Goal: Entertainment & Leisure: Consume media (video, audio)

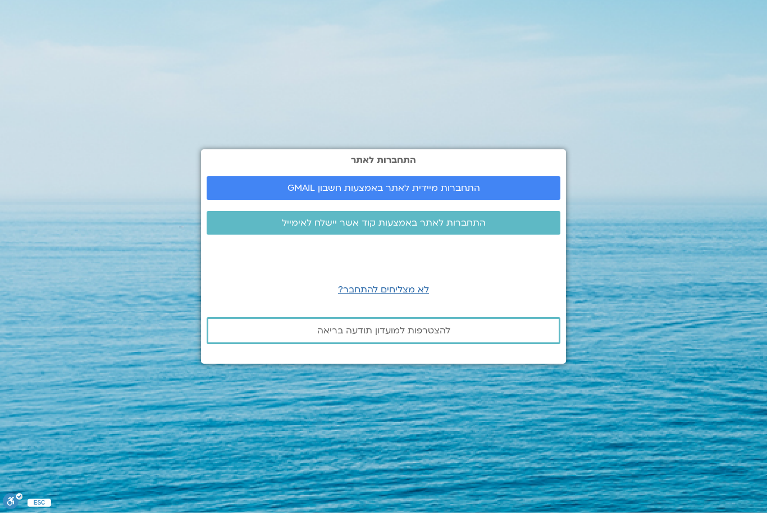
click at [521, 193] on span "התחברות מיידית לאתר באמצעות חשבון GMAIL" at bounding box center [383, 188] width 327 height 10
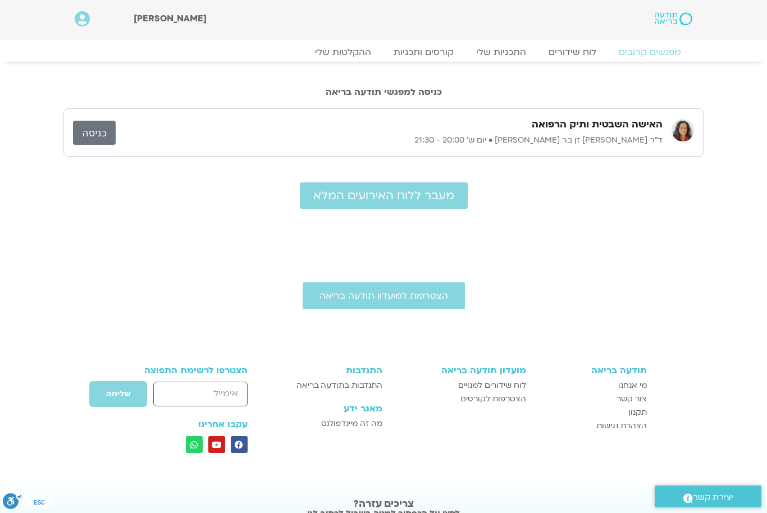
click at [103, 129] on link "כניסה" at bounding box center [94, 133] width 43 height 24
click at [349, 57] on link "ההקלטות שלי" at bounding box center [343, 52] width 79 height 11
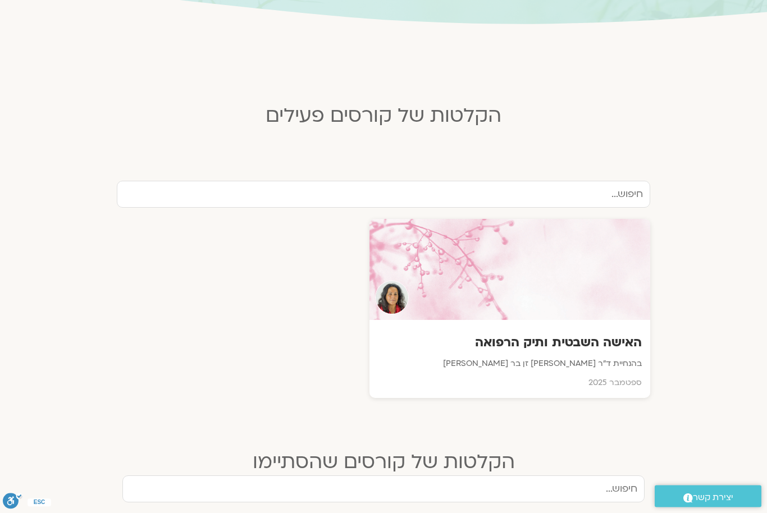
scroll to position [223, 0]
click at [620, 302] on div at bounding box center [509, 269] width 281 height 101
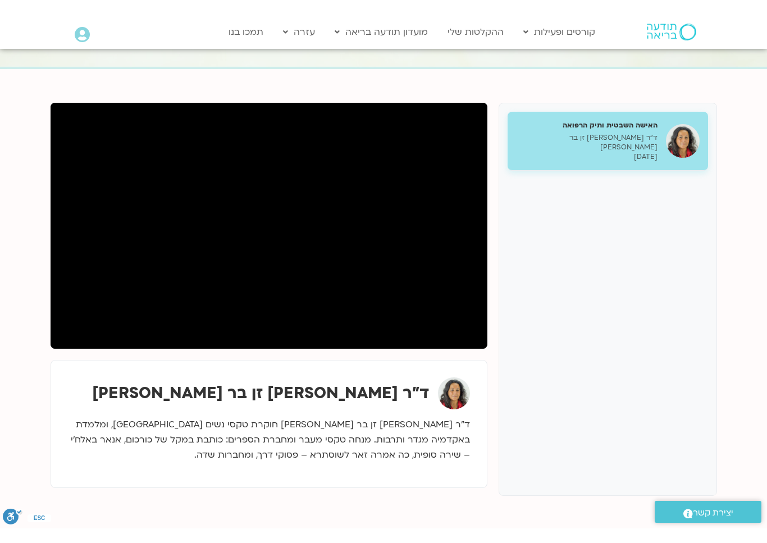
scroll to position [13, 0]
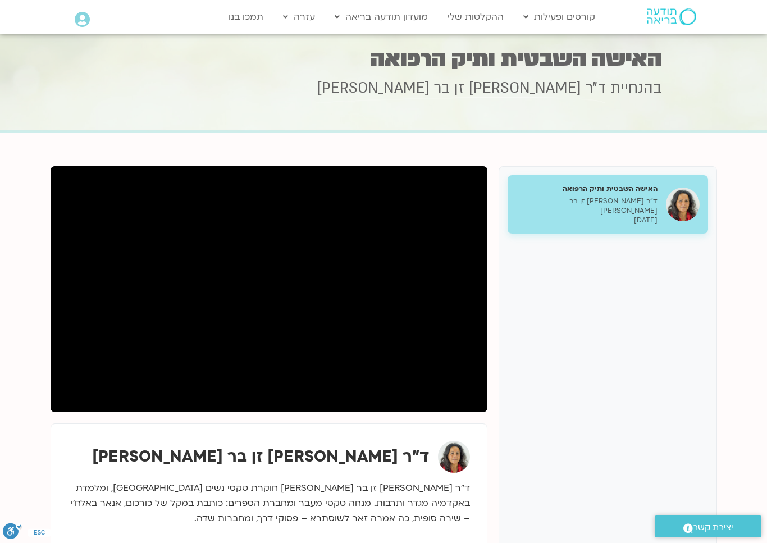
click at [65, 512] on html "דלג לתוכן Main Menu קורסים ופעילות לוח שידורים התכניות שלי קורסים ההקלטות שלי מ…" at bounding box center [383, 496] width 767 height 1018
click at [21, 512] on html "דלג לתוכן Main Menu קורסים ופעילות לוח שידורים התכניות שלי קורסים ההקלטות שלי מ…" at bounding box center [383, 496] width 767 height 1018
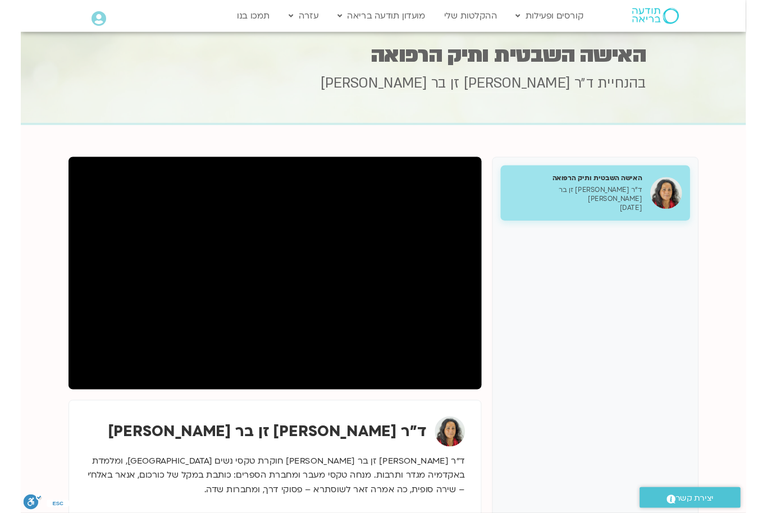
scroll to position [92, 0]
